Goal: Contribute content

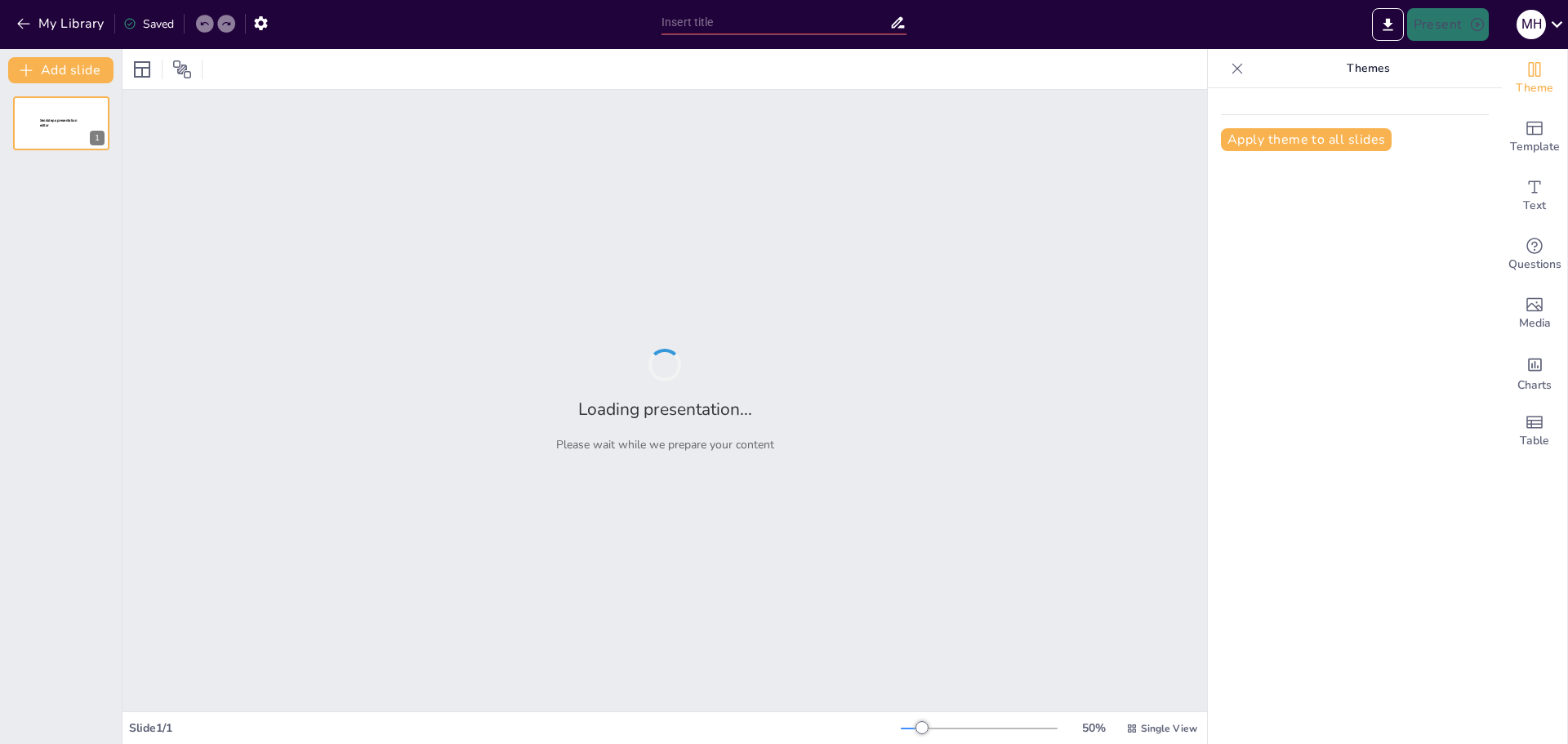
type input "New Sendsteps"
type input "Gemeinsam gestalten: Ein transparenter Weg in die Zukunft"
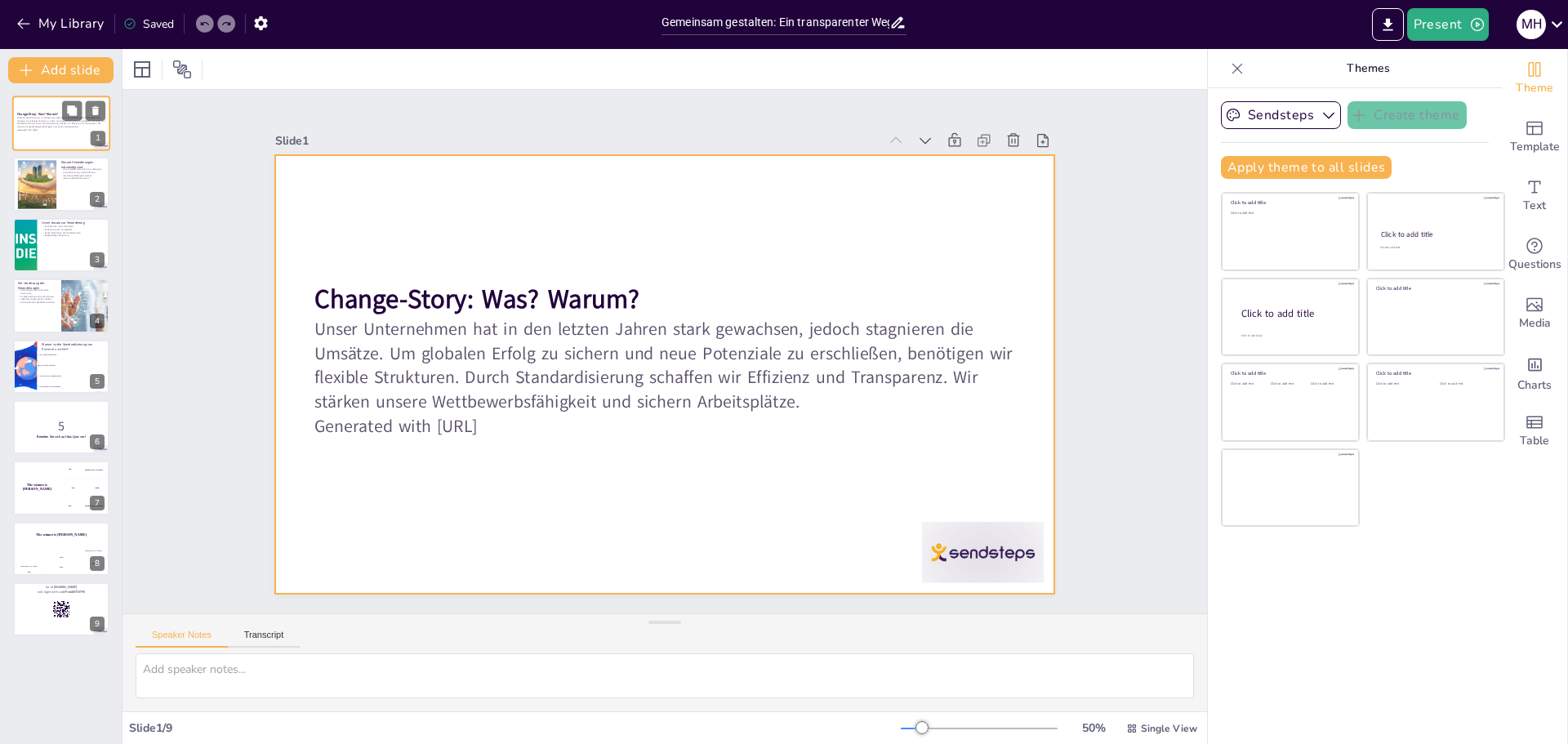
click at [59, 138] on div at bounding box center [61, 124] width 98 height 56
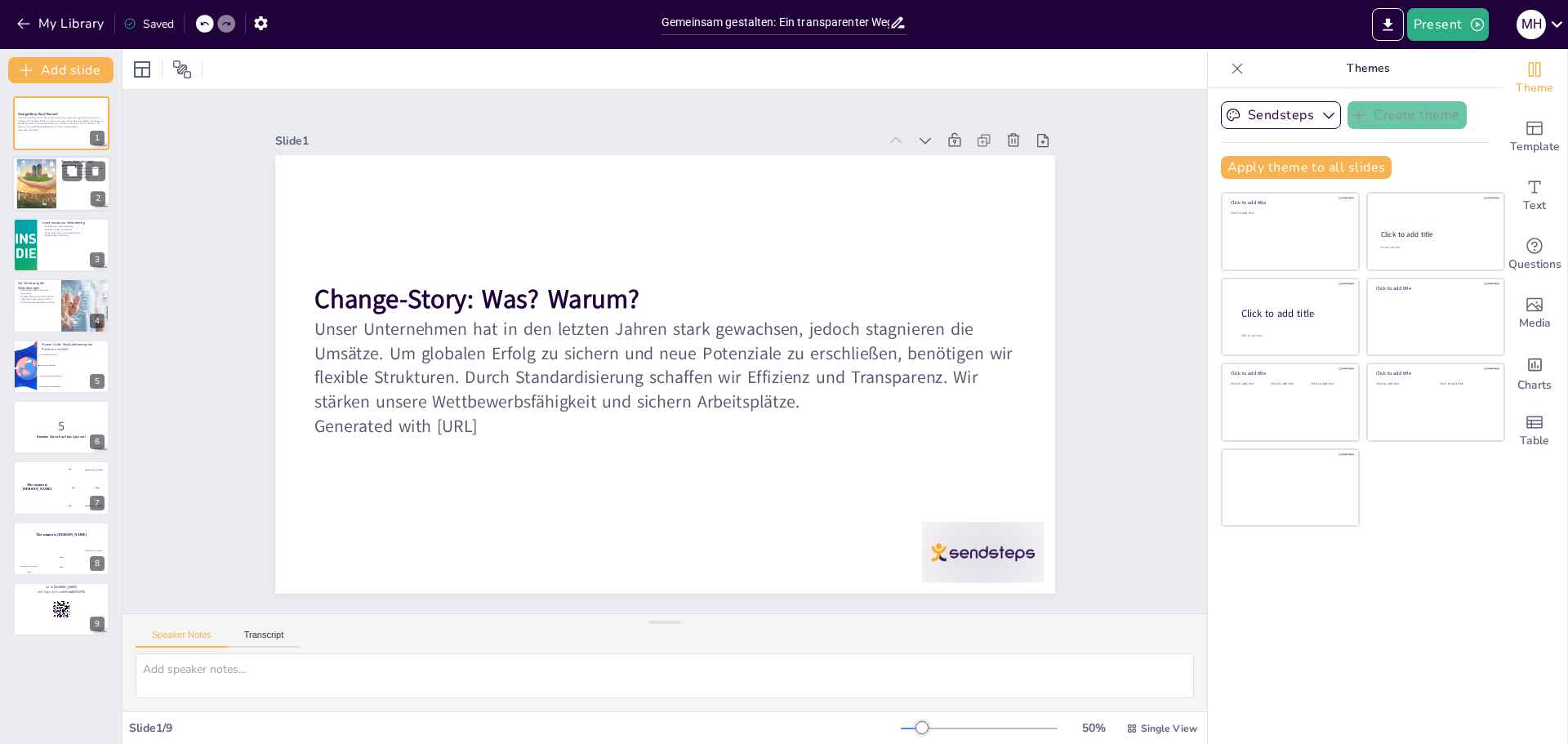
click at [49, 192] on div at bounding box center [36, 185] width 71 height 50
checkbox input "true"
type textarea "Lor Ipsumdolor sit Ametcon adi eli seddoeiusm Tempo, inc utl etdolo, magnaa Eni…"
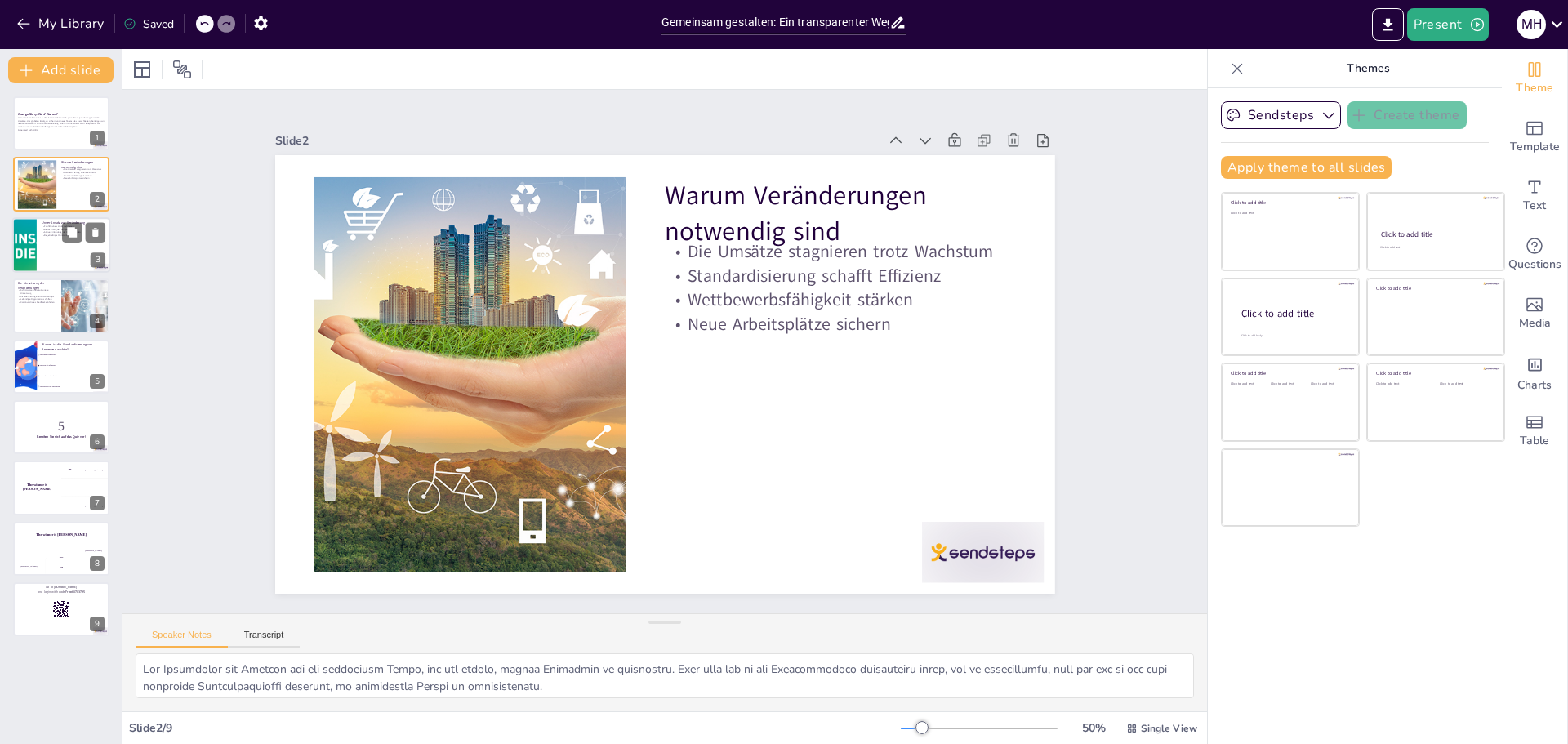
click at [28, 245] on div at bounding box center [24, 245] width 221 height 56
checkbox input "true"
type textarea "Lor Ipsumdolor sit amet cons adipiscinge Seddoeiu Tempo inc utl etdolorem Aliqu…"
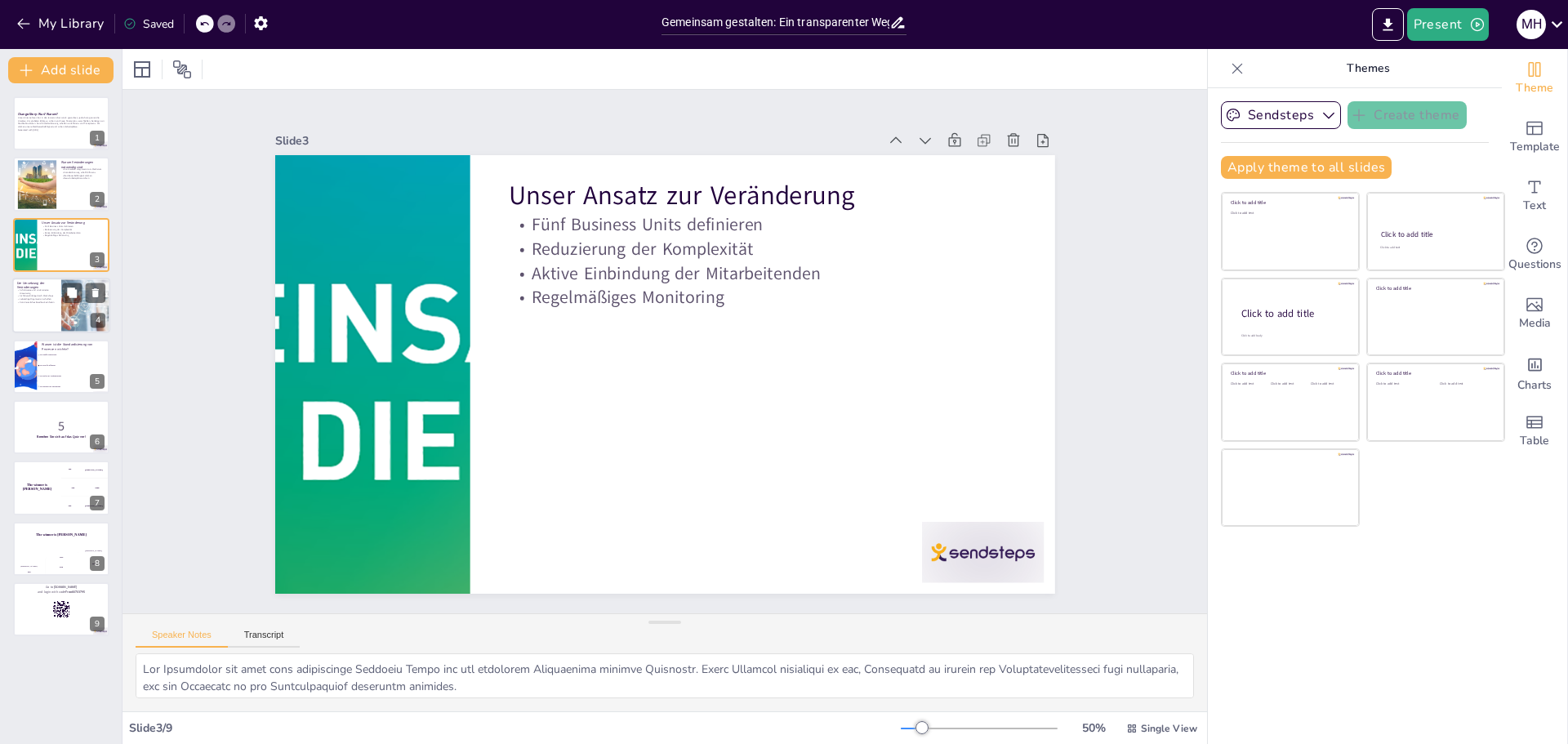
checkbox input "true"
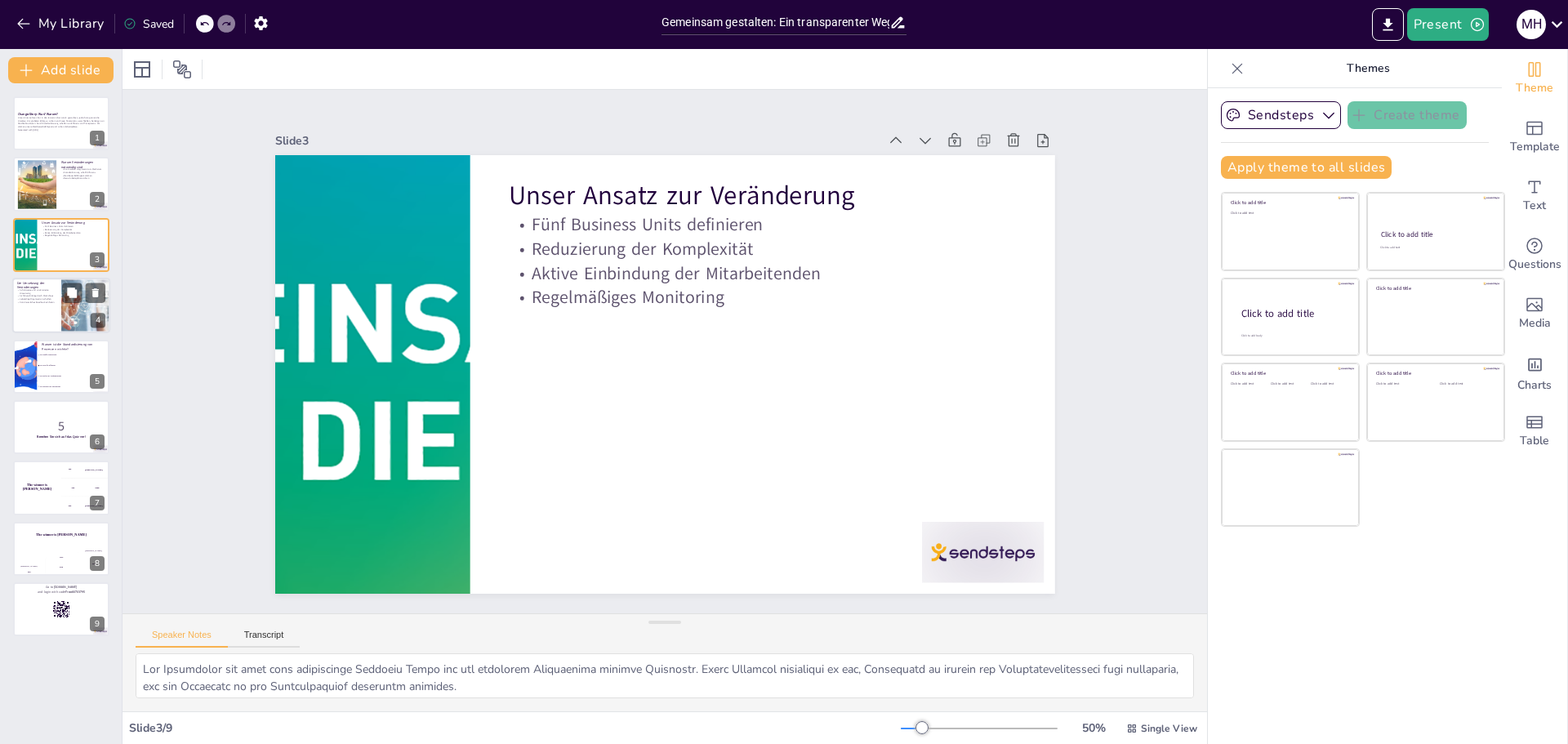
checkbox input "true"
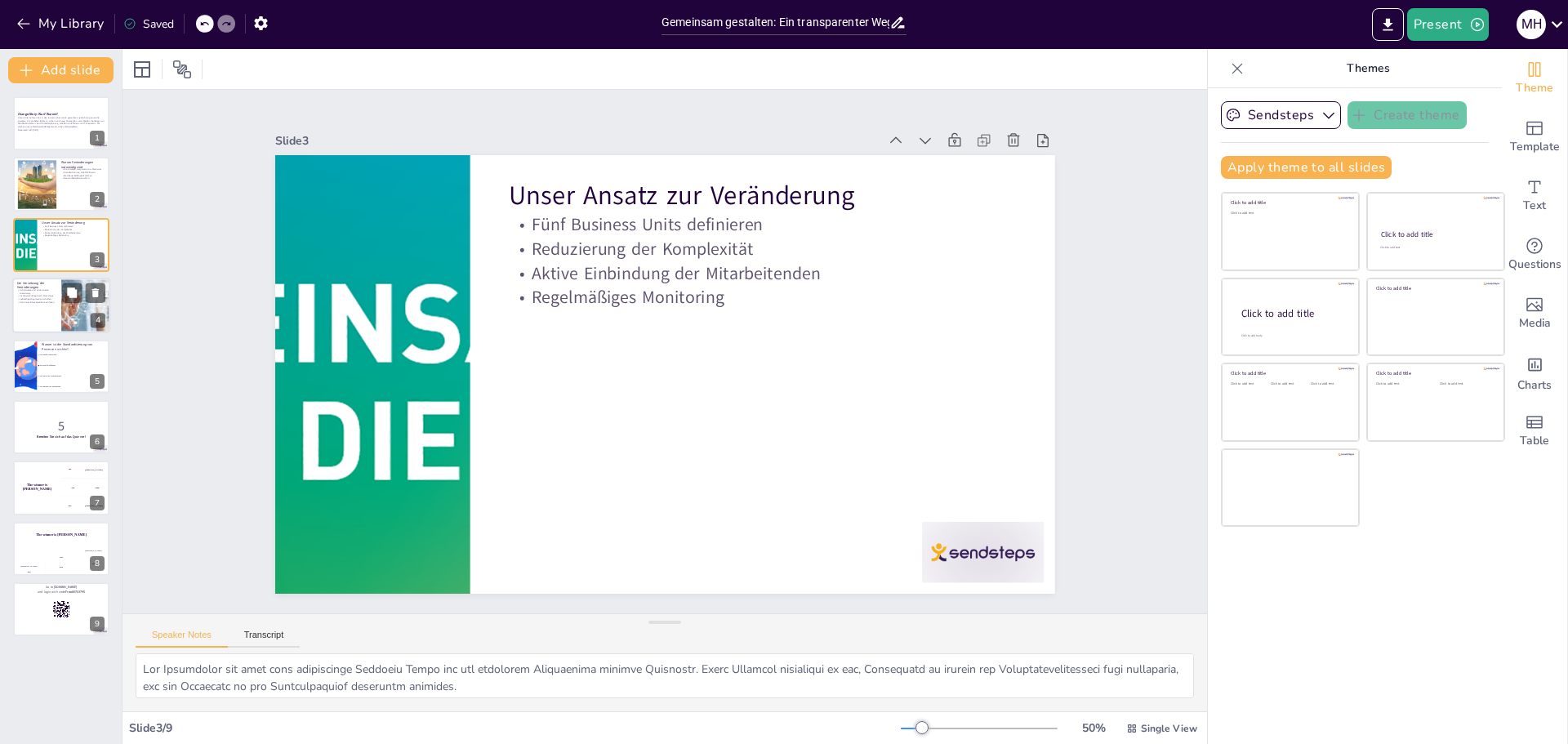
click at [43, 298] on p "Lebendige Organisation schaffen" at bounding box center [36, 299] width 39 height 3
checkbox input "true"
type textarea "Lore ipsumdolorsi ame consecteturad Elitseddo eiu temporincidi utl etd Magnaa e…"
checkbox input "true"
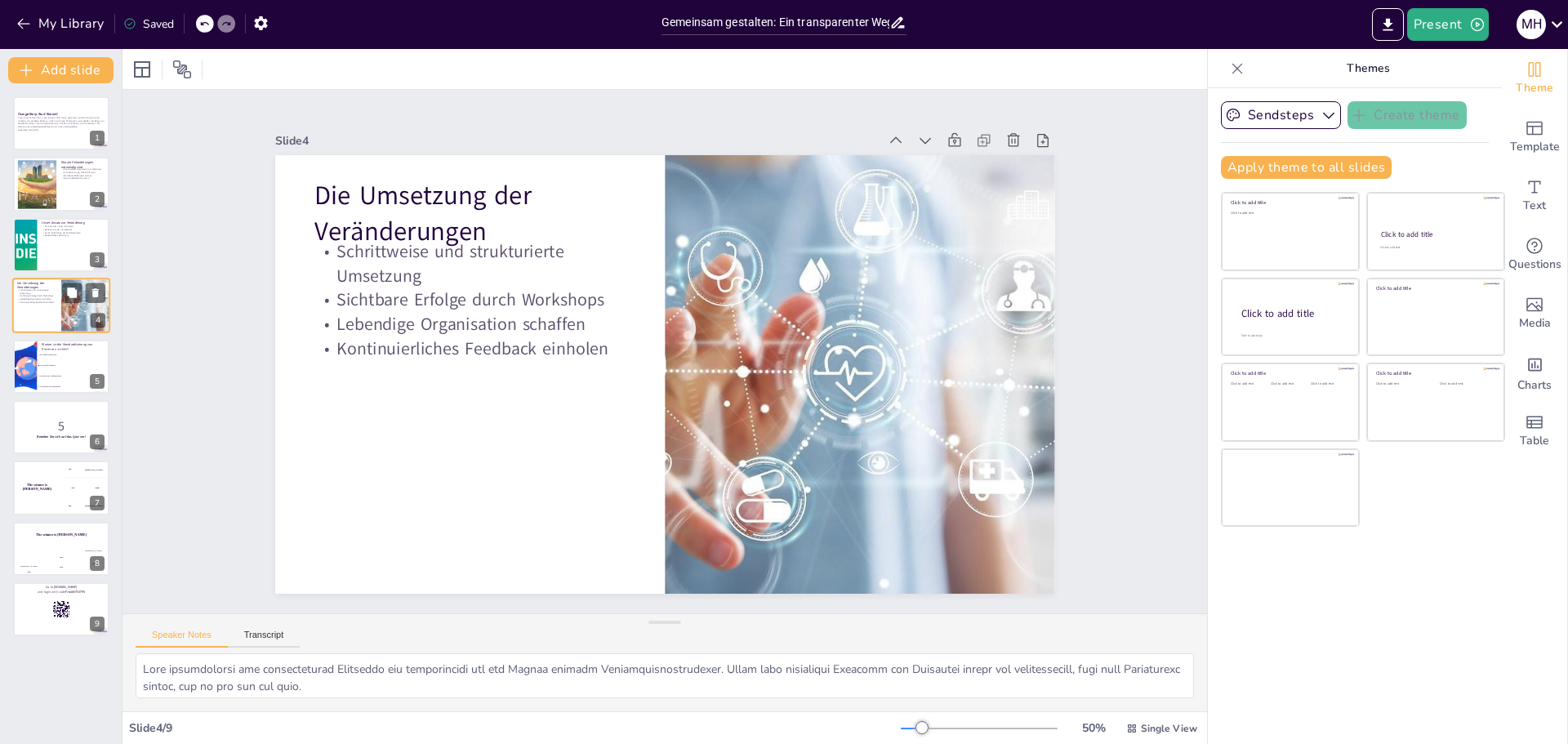
checkbox input "true"
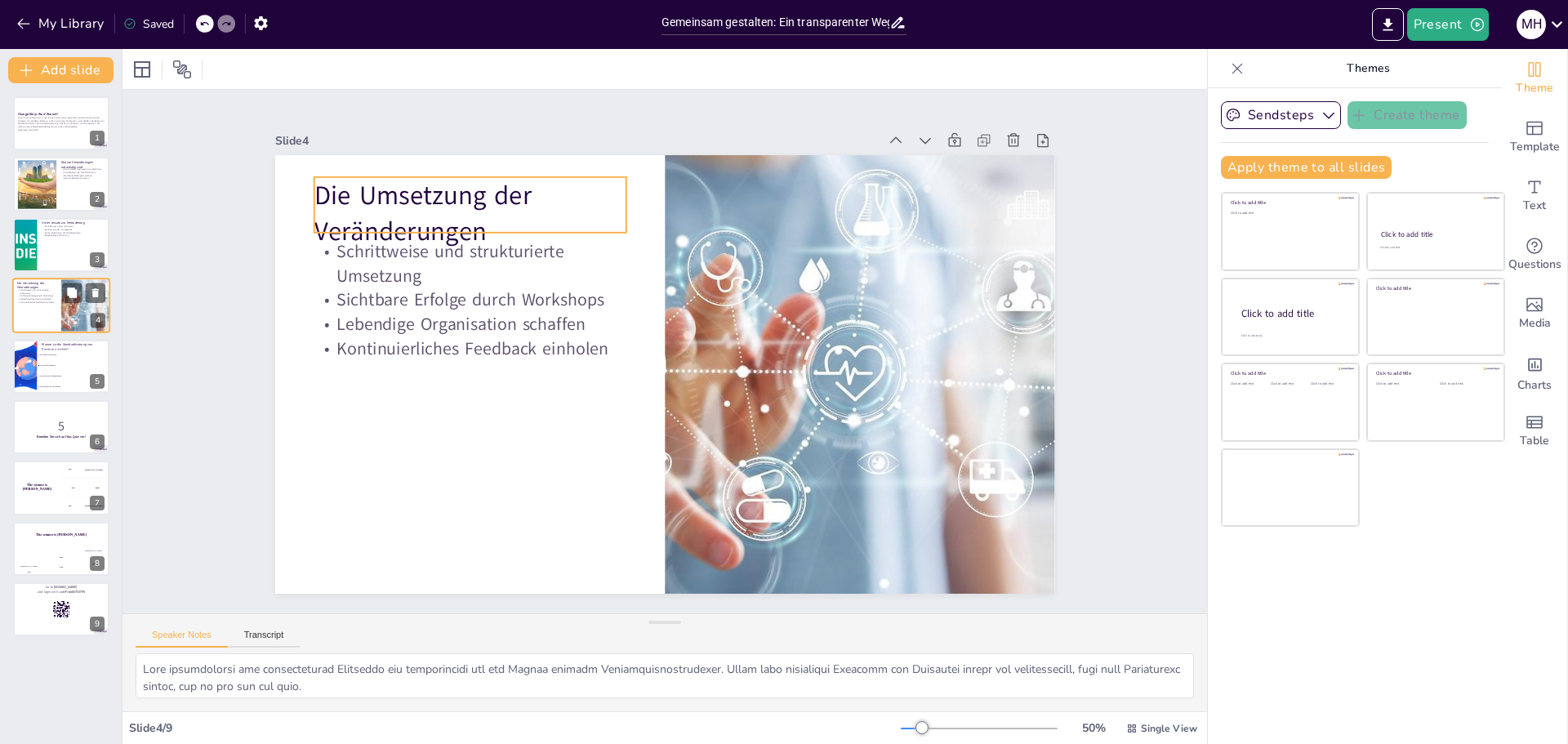
checkbox input "true"
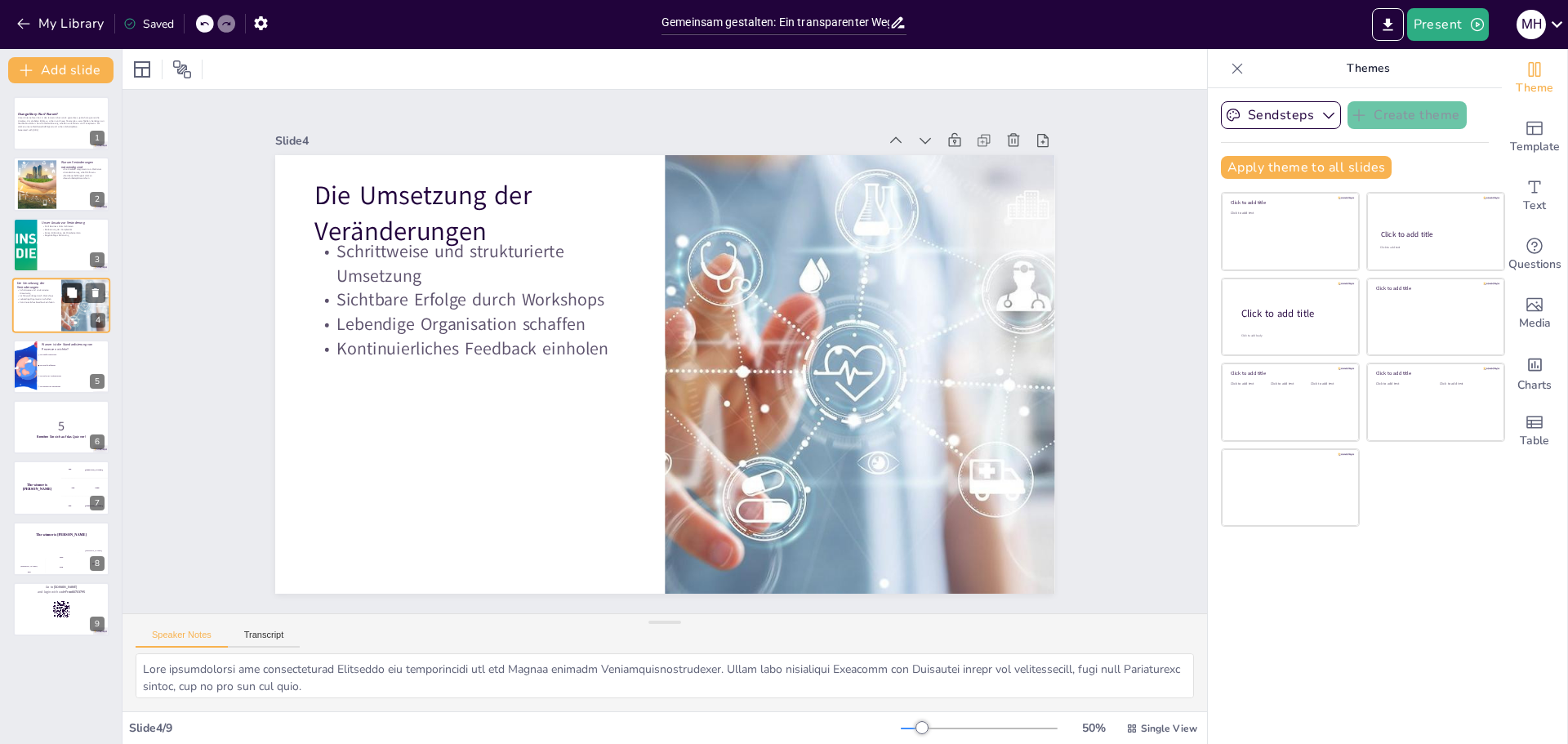
checkbox input "true"
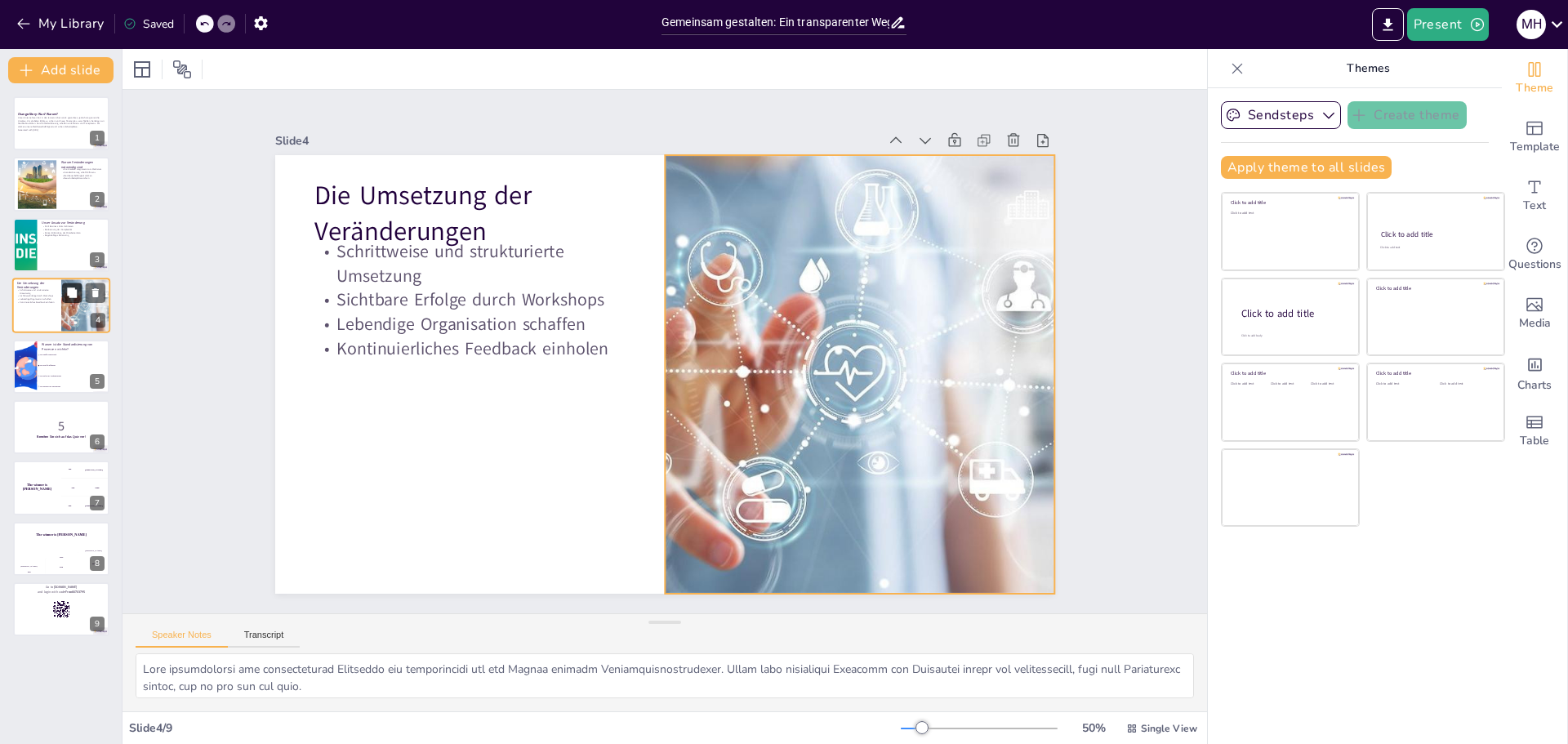
checkbox input "true"
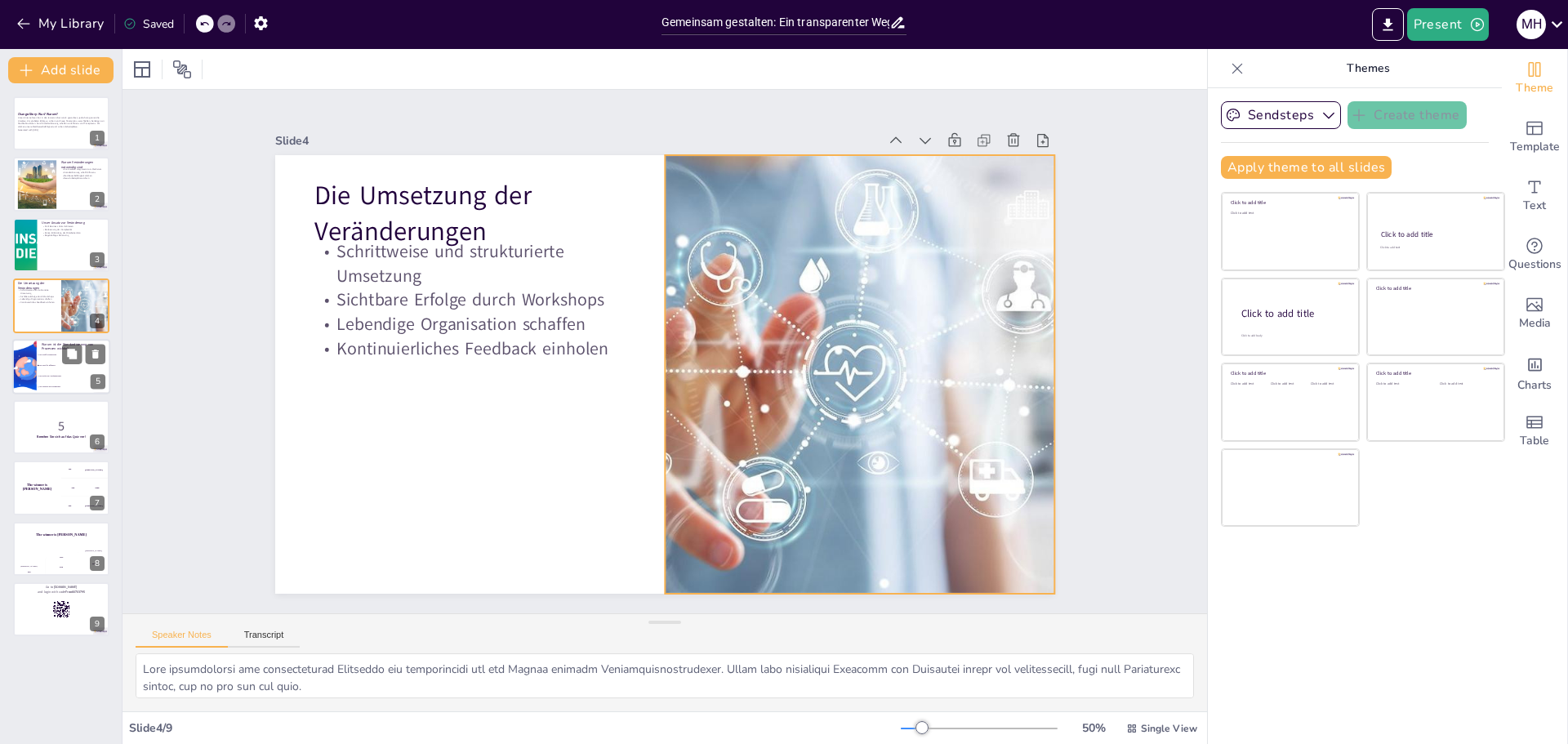
checkbox input "true"
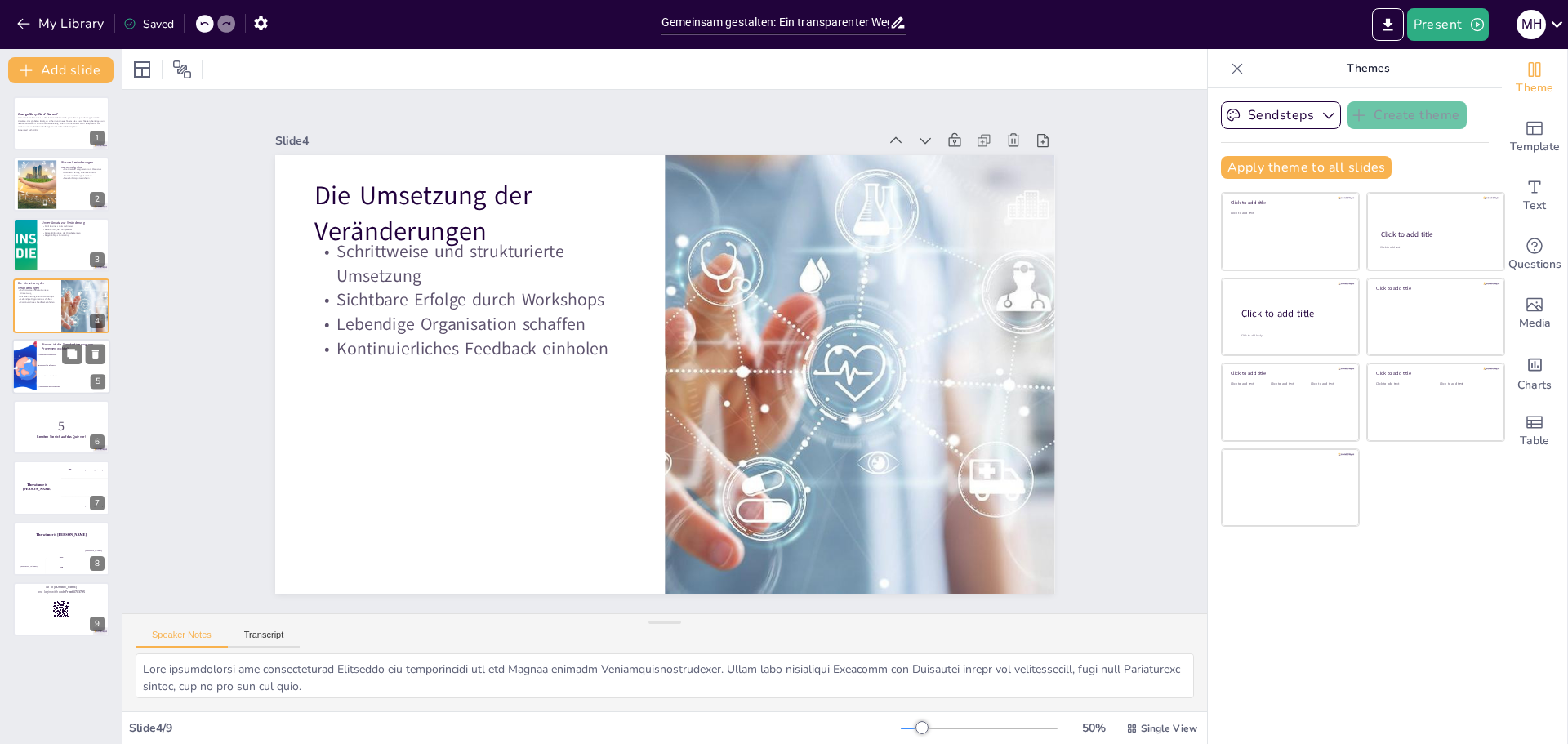
checkbox input "true"
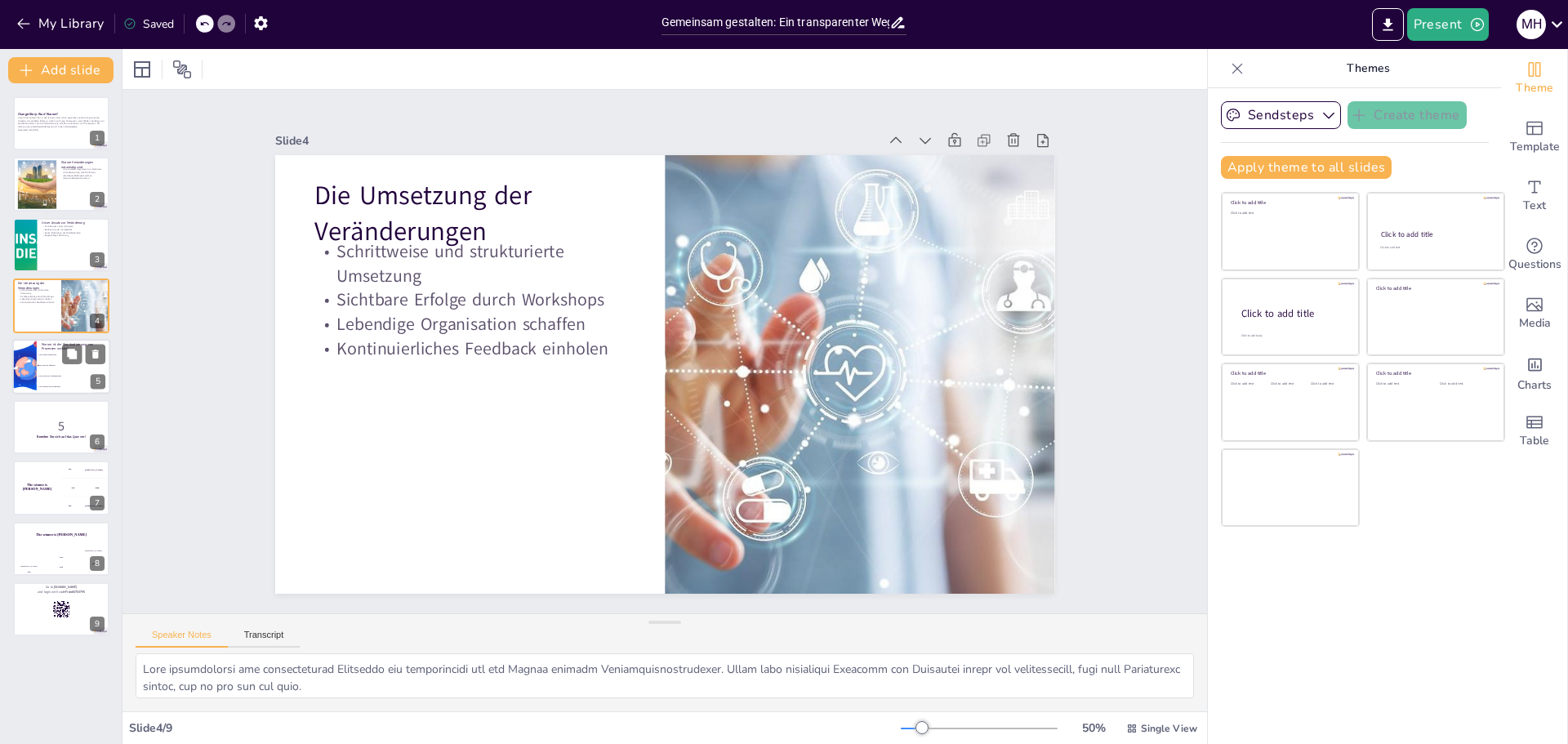
checkbox input "true"
click at [37, 368] on li "Sie sorgt für Effizienz" at bounding box center [74, 365] width 74 height 11
checkbox input "true"
type textarea "Die Standardisierung von Prozessen sorgt für Effizienz, wie in der Folie "Warum…"
checkbox input "true"
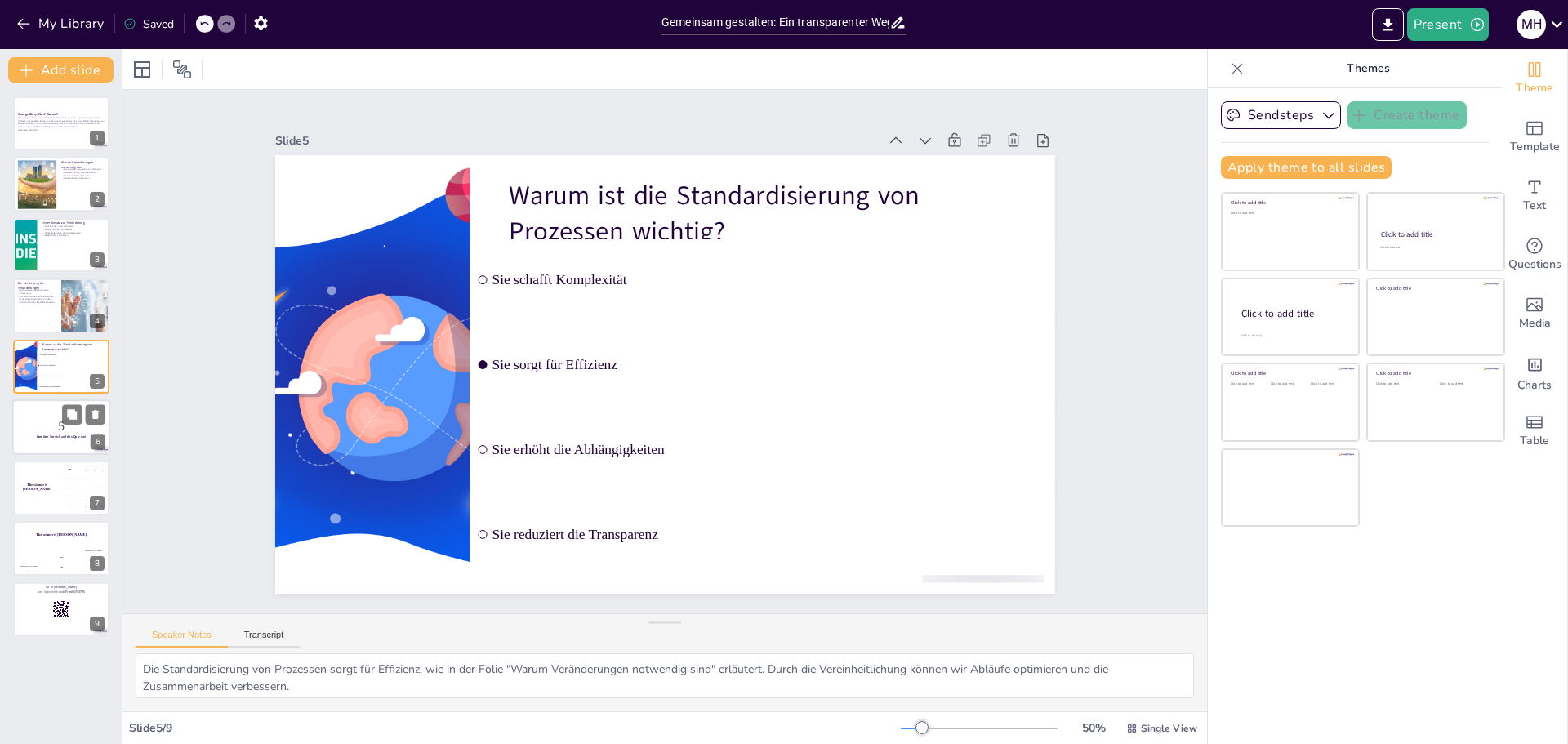
checkbox input "true"
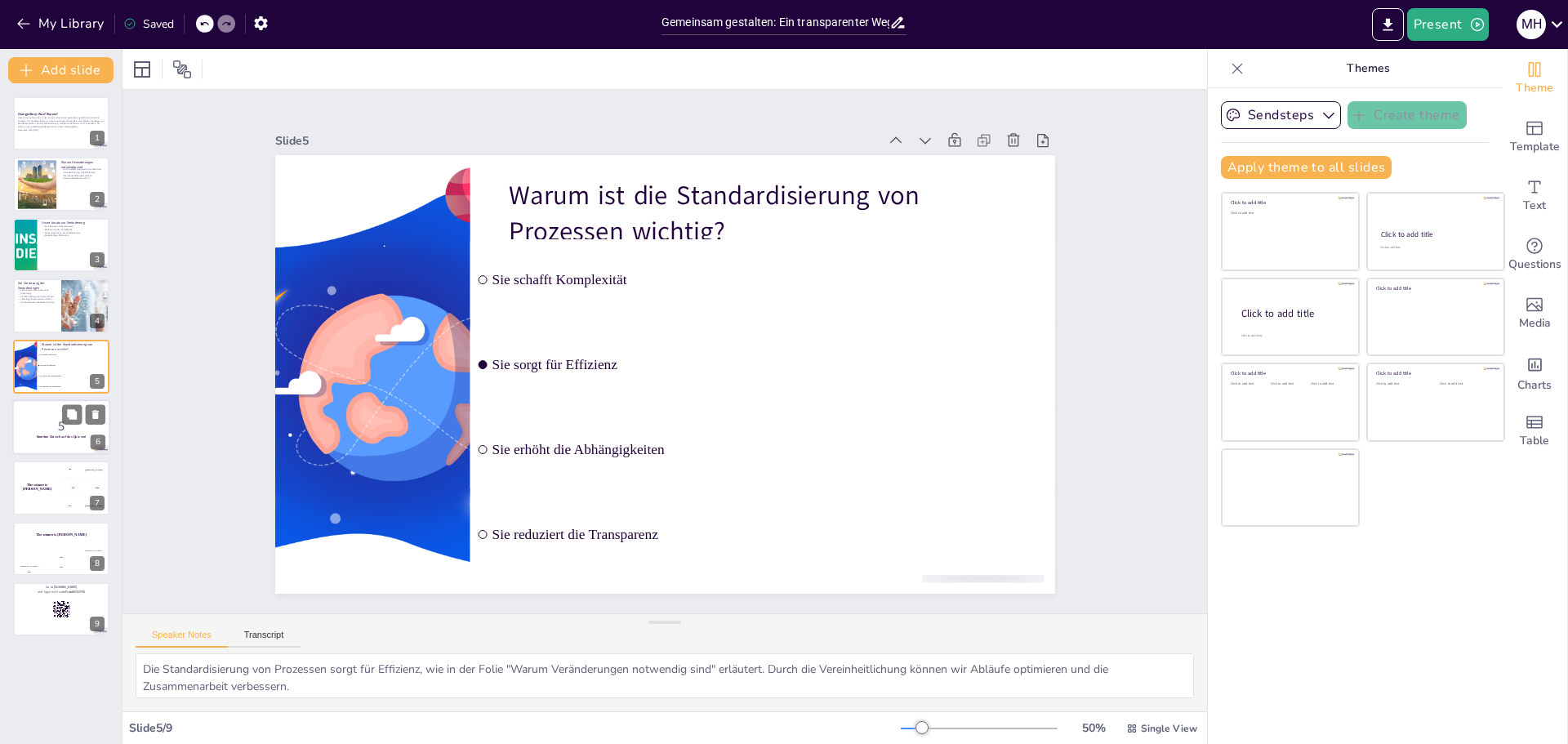
checkbox input "true"
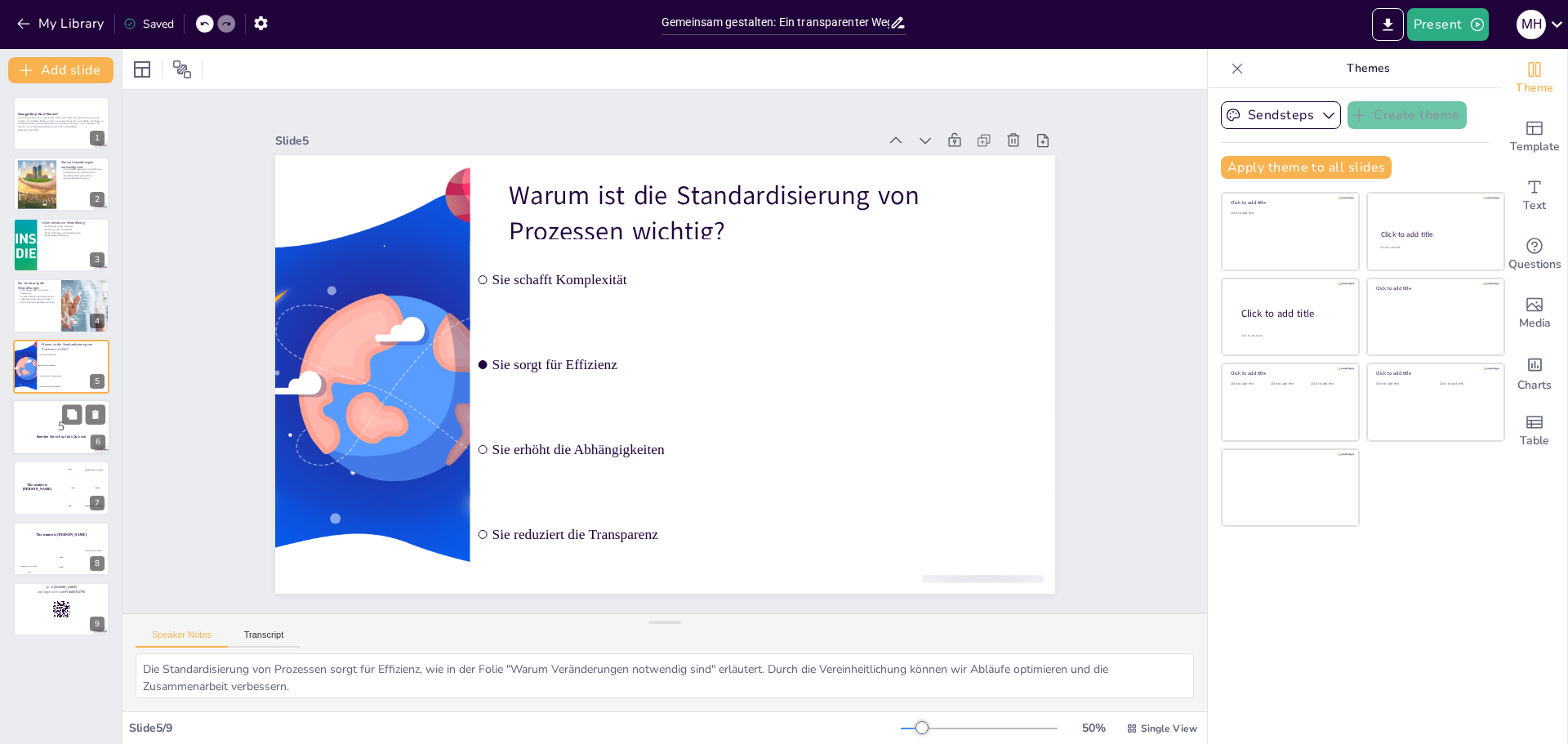
click at [38, 419] on p "5" at bounding box center [61, 426] width 88 height 18
checkbox input "true"
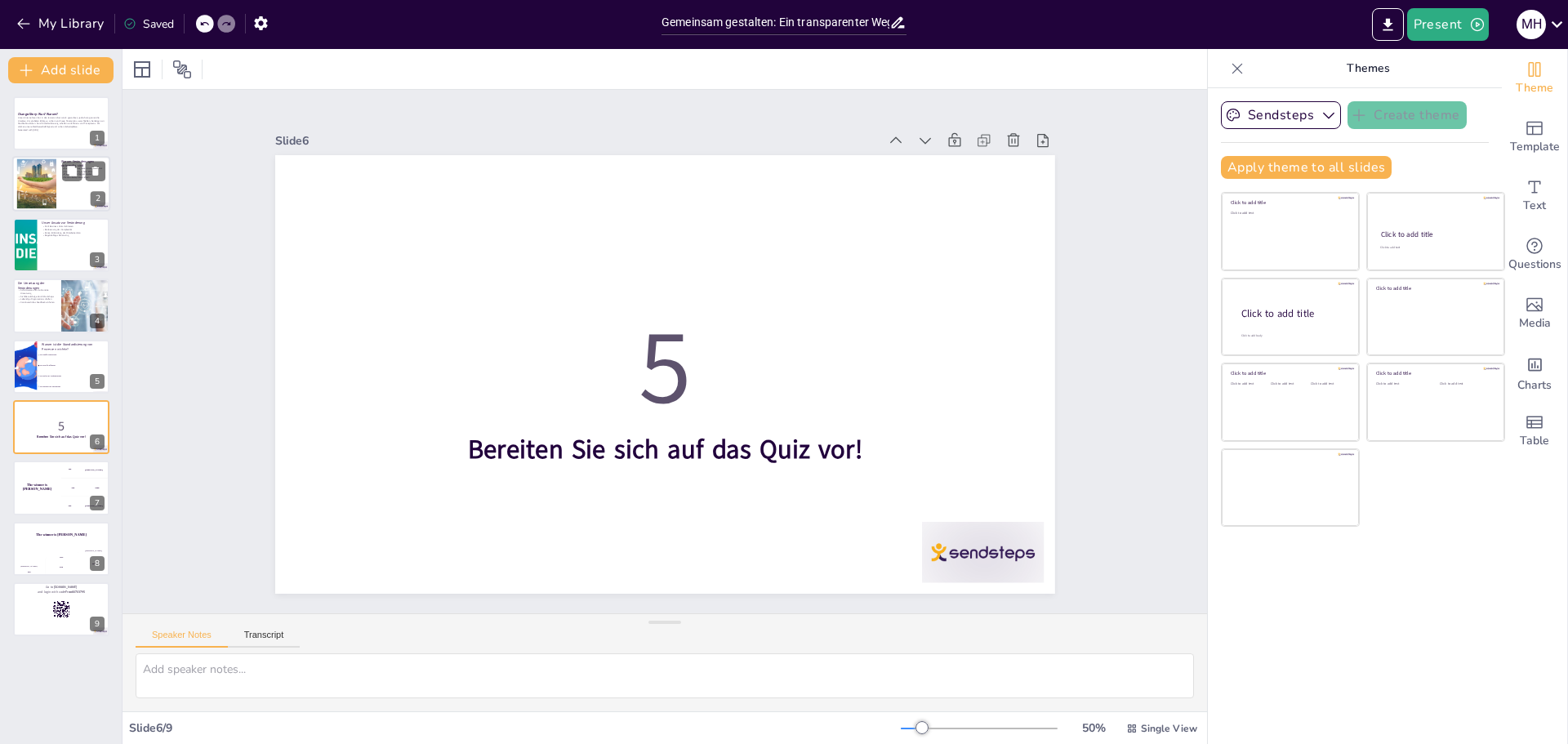
click at [55, 193] on div at bounding box center [36, 185] width 71 height 50
checkbox input "true"
type textarea "Lor Ipsumdolor sit Ametcon adi eli seddoeiusm Tempo, inc utl etdolo, magnaa Eni…"
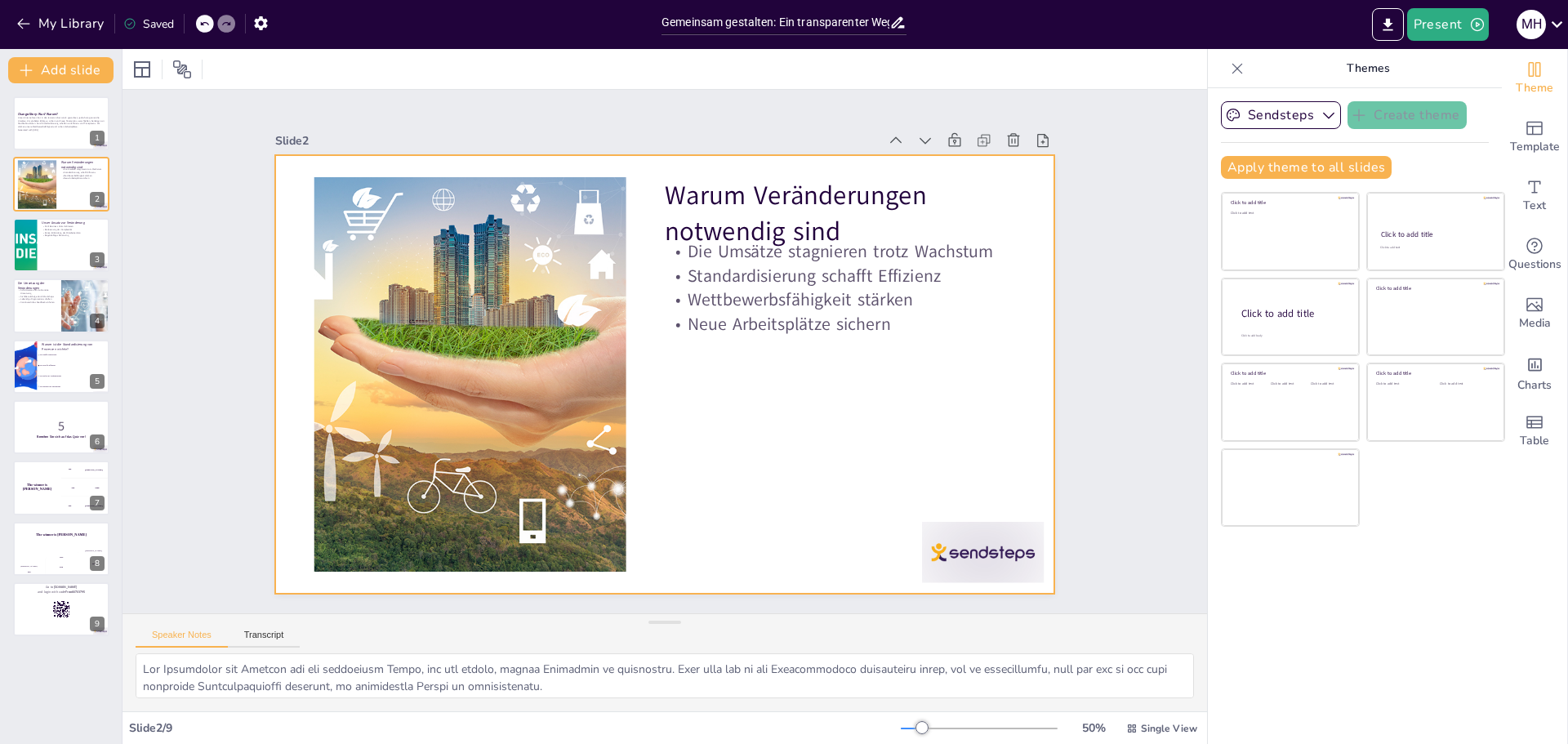
checkbox input "true"
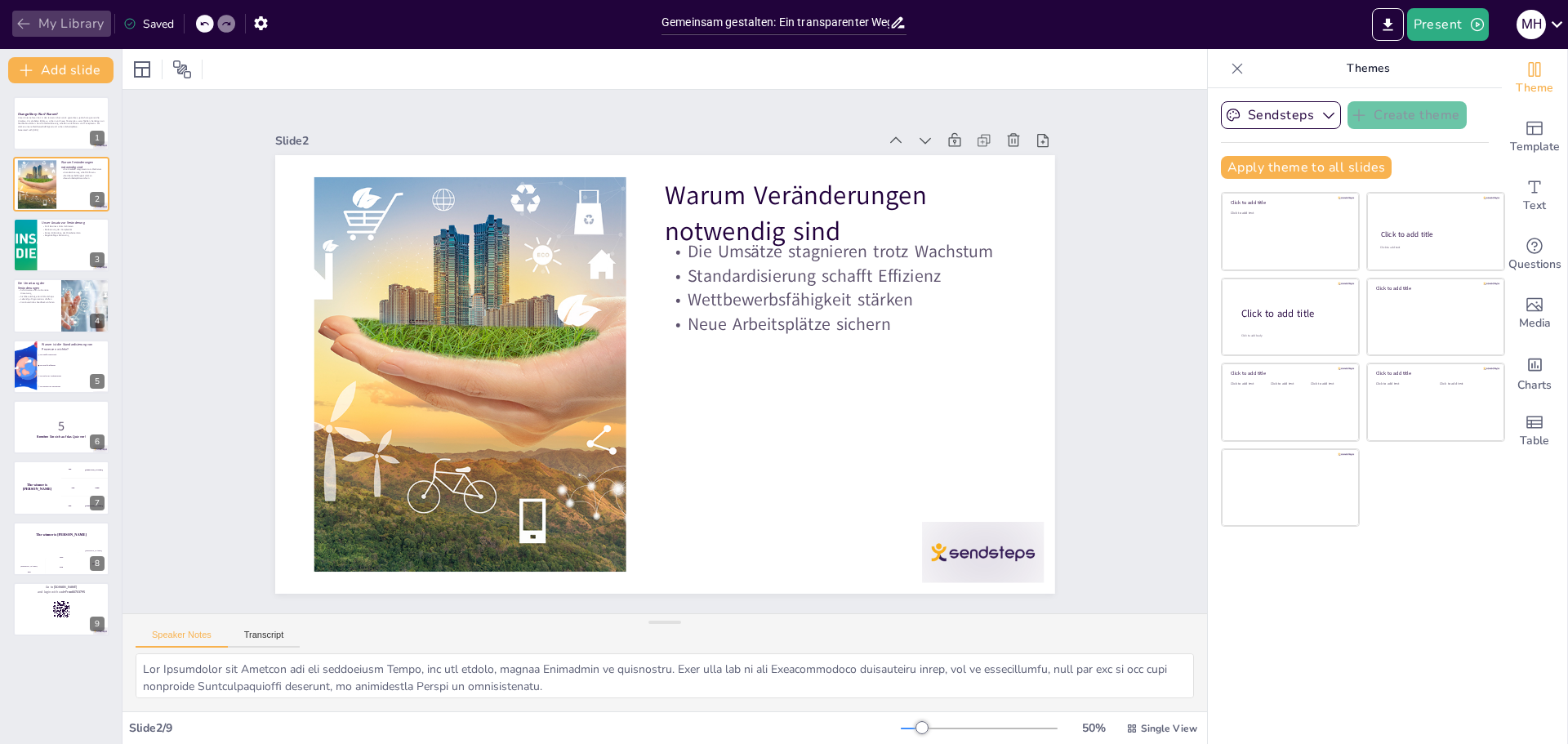
click at [28, 35] on button "My Library" at bounding box center [61, 24] width 99 height 26
